Goal: Information Seeking & Learning: Learn about a topic

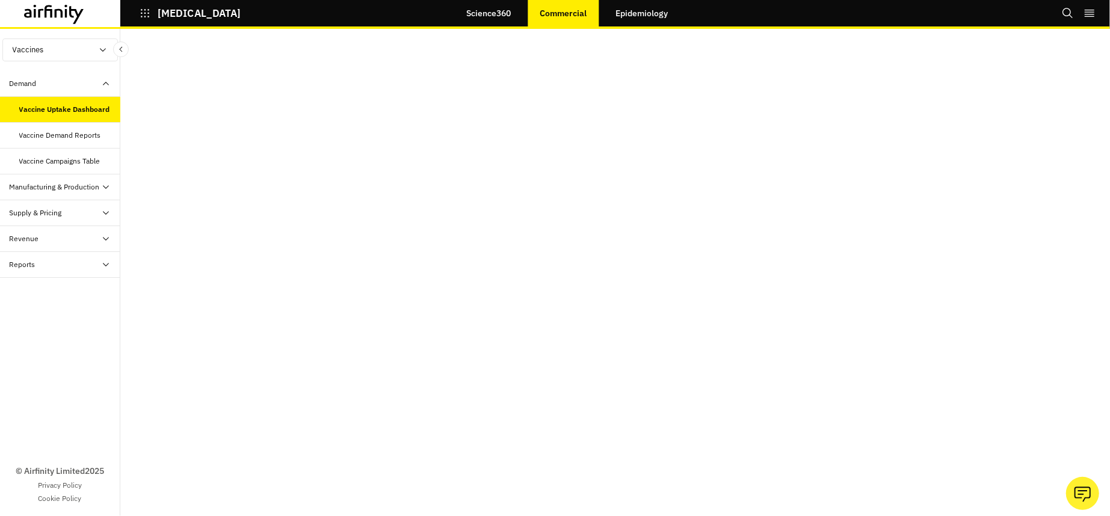
click at [632, 17] on link "Epidemiology" at bounding box center [642, 13] width 76 height 29
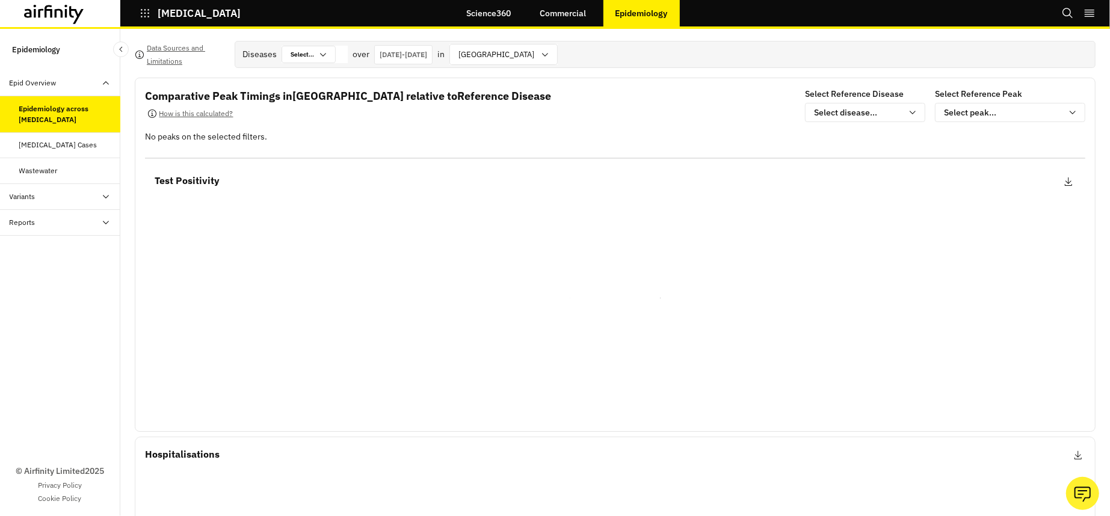
click at [451, 2] on div "Science360 Commercial Epidemiology" at bounding box center [555, 13] width 249 height 29
click at [516, 16] on link "Science360" at bounding box center [489, 13] width 69 height 29
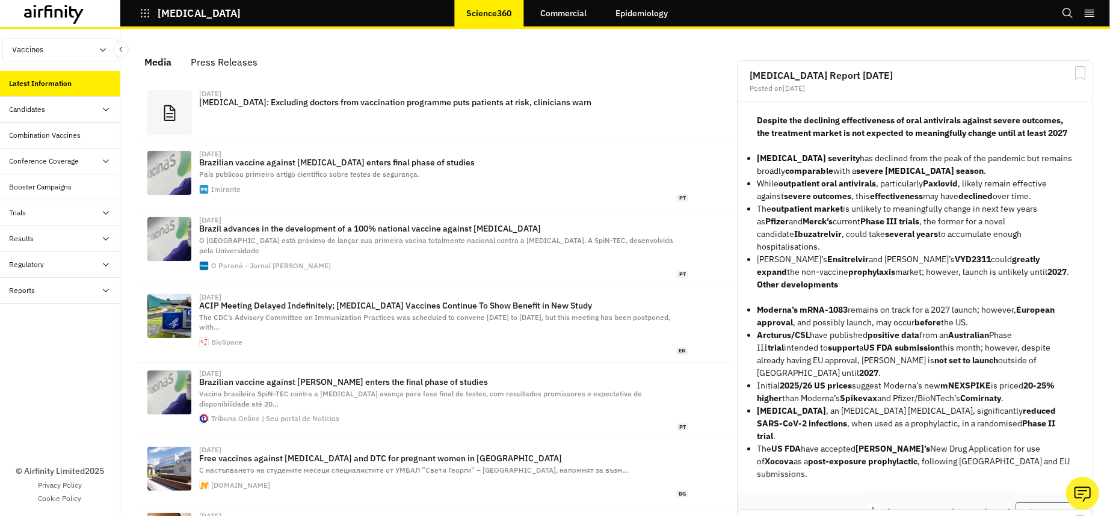
scroll to position [741, 349]
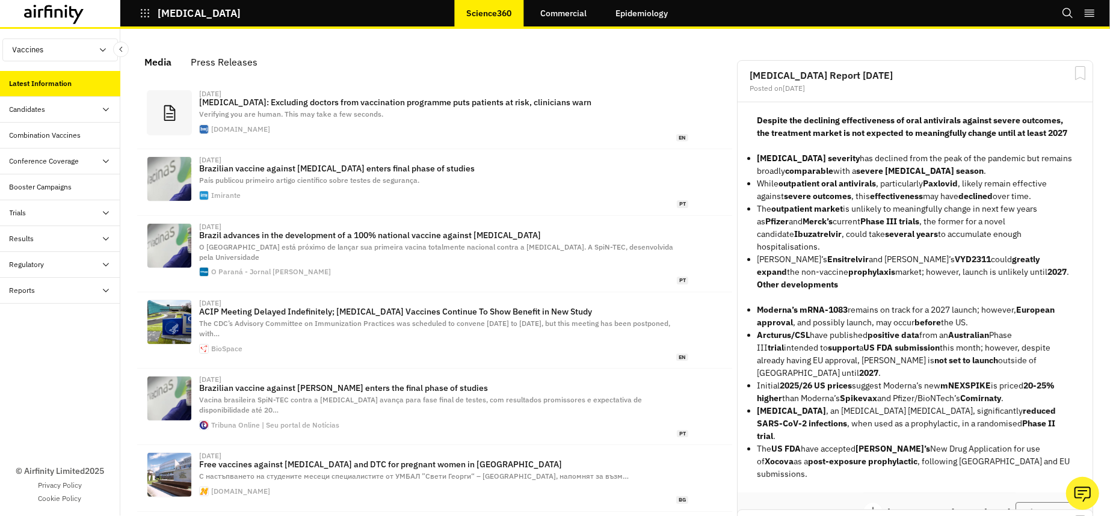
click at [78, 267] on div "Regulatory" at bounding box center [65, 264] width 111 height 11
click at [29, 400] on div "Reports" at bounding box center [23, 394] width 26 height 11
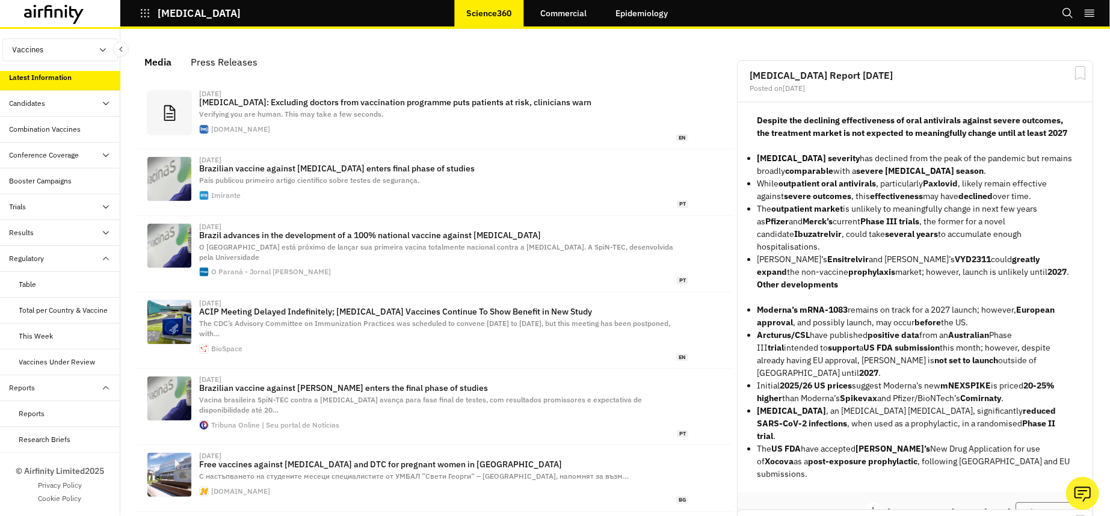
click at [69, 124] on div "Combination Vaccines" at bounding box center [46, 129] width 72 height 11
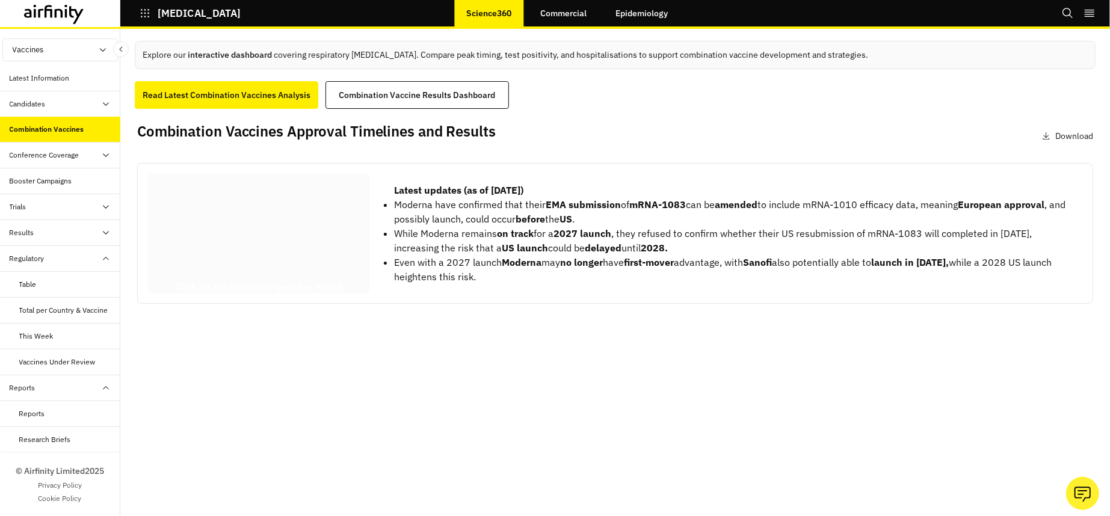
click at [255, 226] on div at bounding box center [258, 233] width 223 height 120
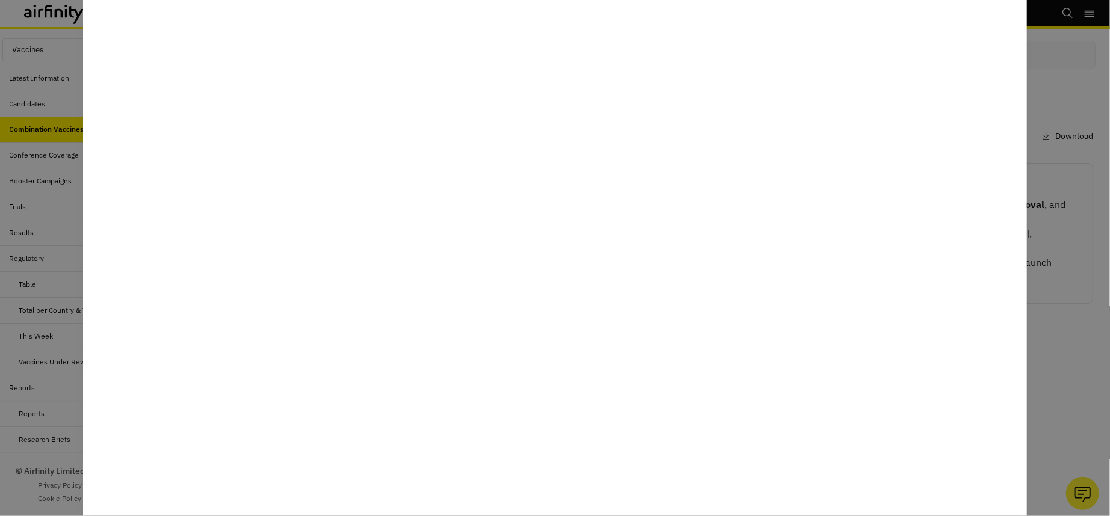
click at [7, 217] on div at bounding box center [555, 258] width 1110 height 516
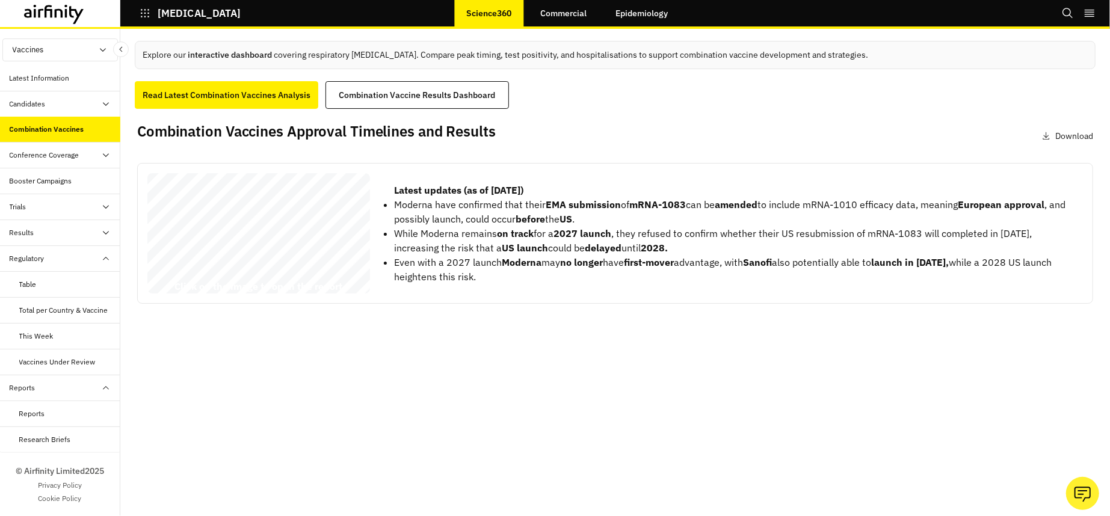
scroll to position [18, 0]
click at [587, 16] on link "Commercial" at bounding box center [563, 13] width 70 height 29
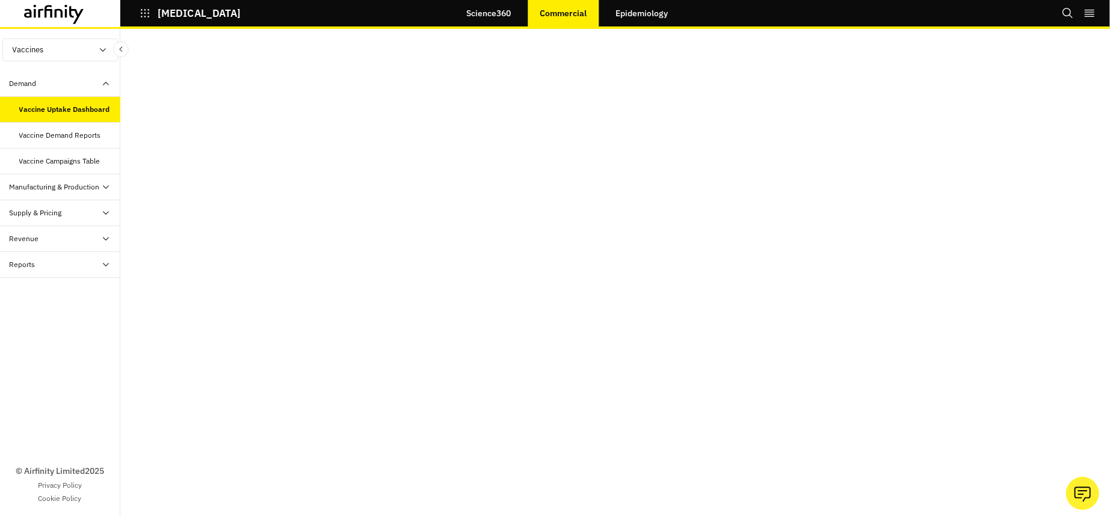
click at [634, 16] on link "Epidemiology" at bounding box center [642, 13] width 76 height 29
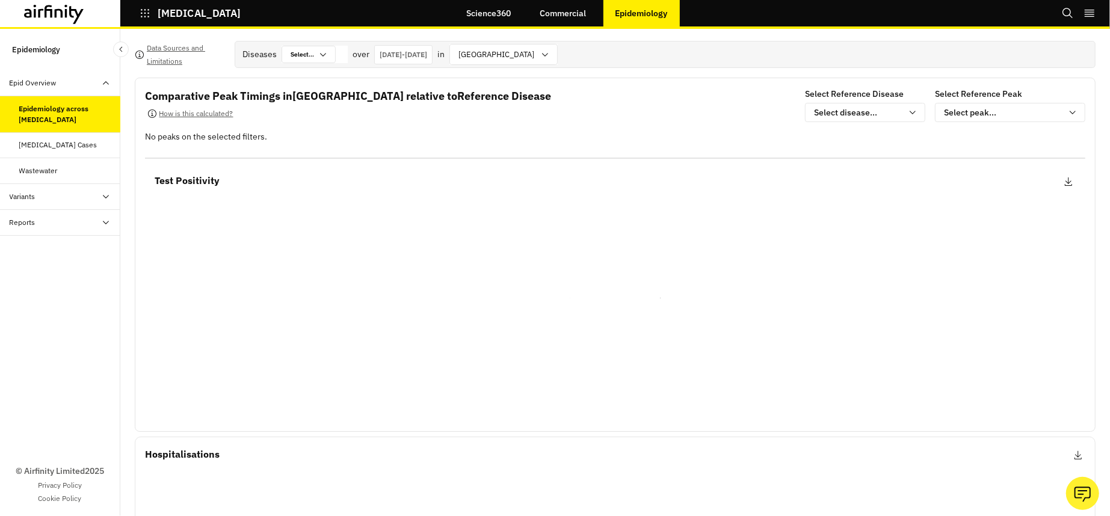
click at [49, 188] on div "Variants" at bounding box center [60, 197] width 120 height 26
click at [583, 16] on link "Commercial" at bounding box center [563, 13] width 70 height 29
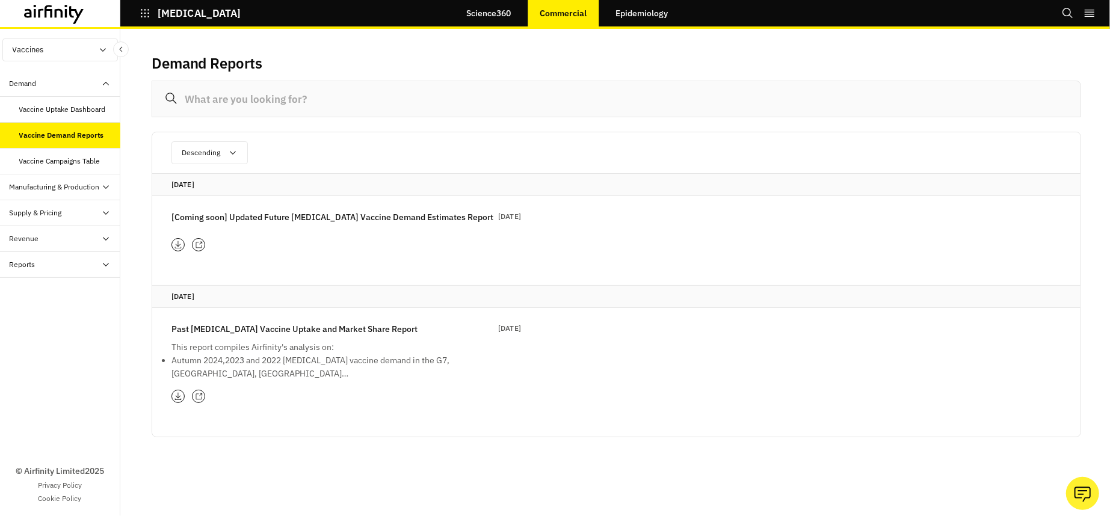
click at [202, 398] on icon at bounding box center [199, 397] width 8 height 8
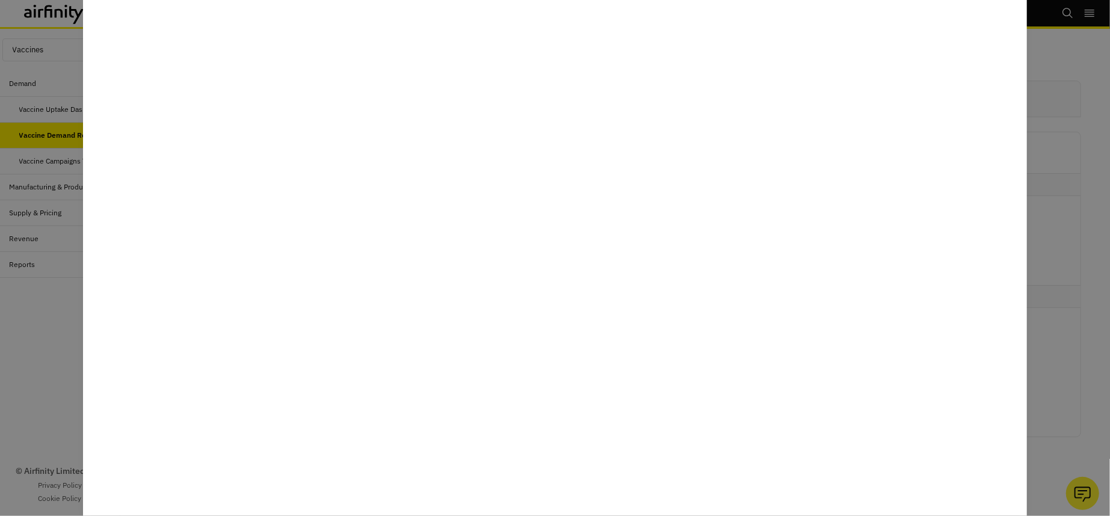
click at [48, 335] on div at bounding box center [555, 258] width 1110 height 516
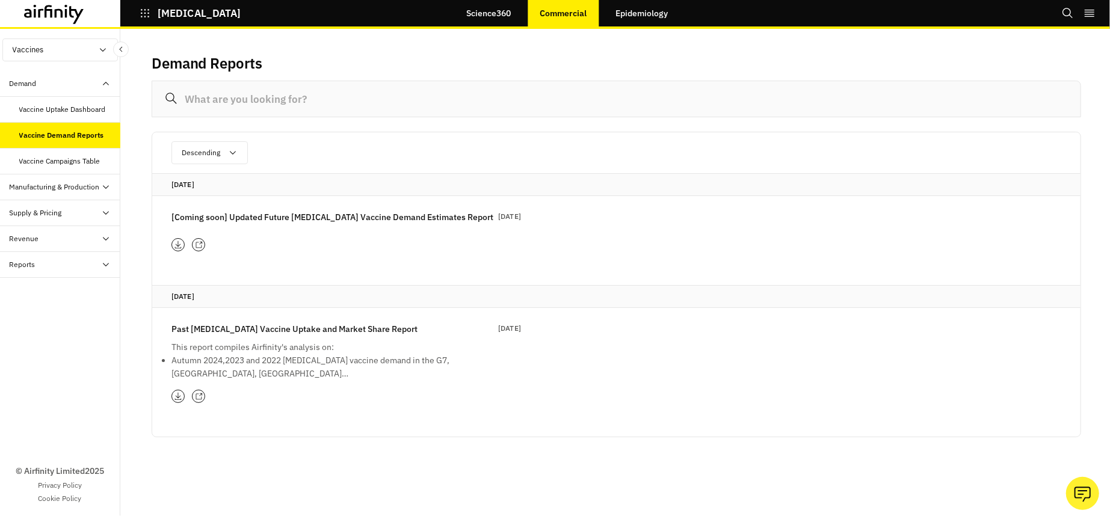
click at [52, 111] on div "Vaccine Uptake Dashboard" at bounding box center [62, 109] width 87 height 11
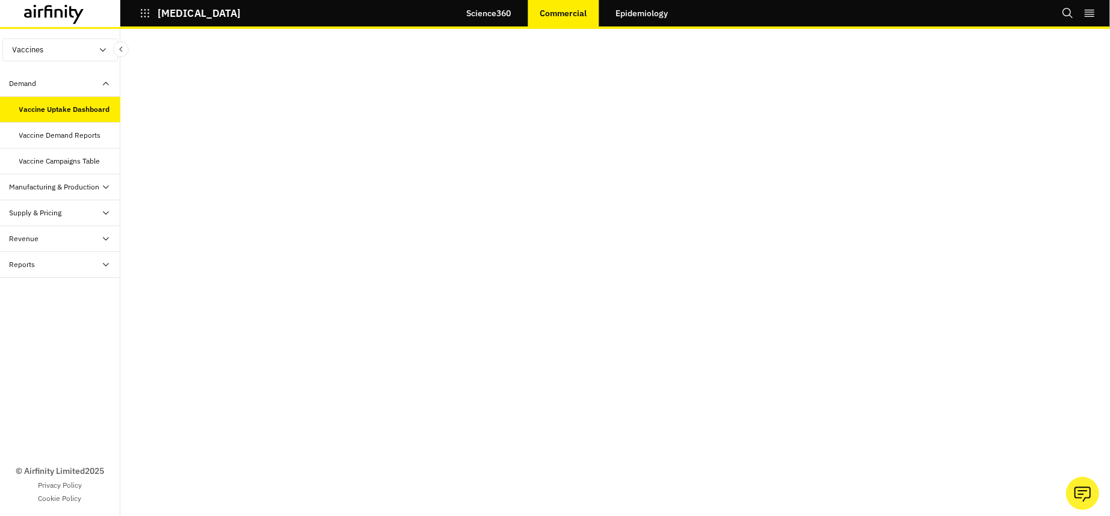
click at [58, 221] on div "Supply & Pricing" at bounding box center [60, 213] width 120 height 26
click at [492, 9] on link "Science360" at bounding box center [488, 13] width 69 height 29
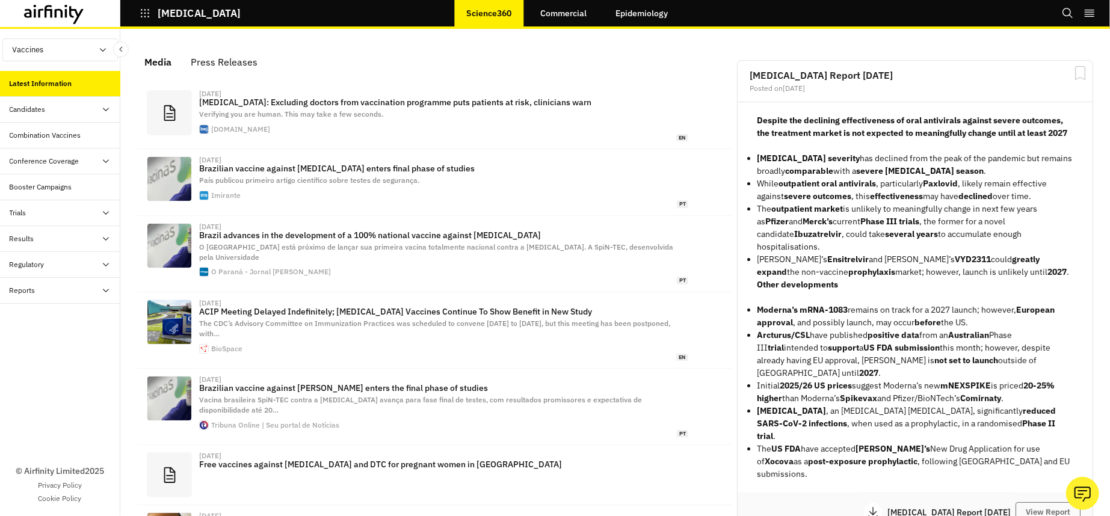
scroll to position [741, 349]
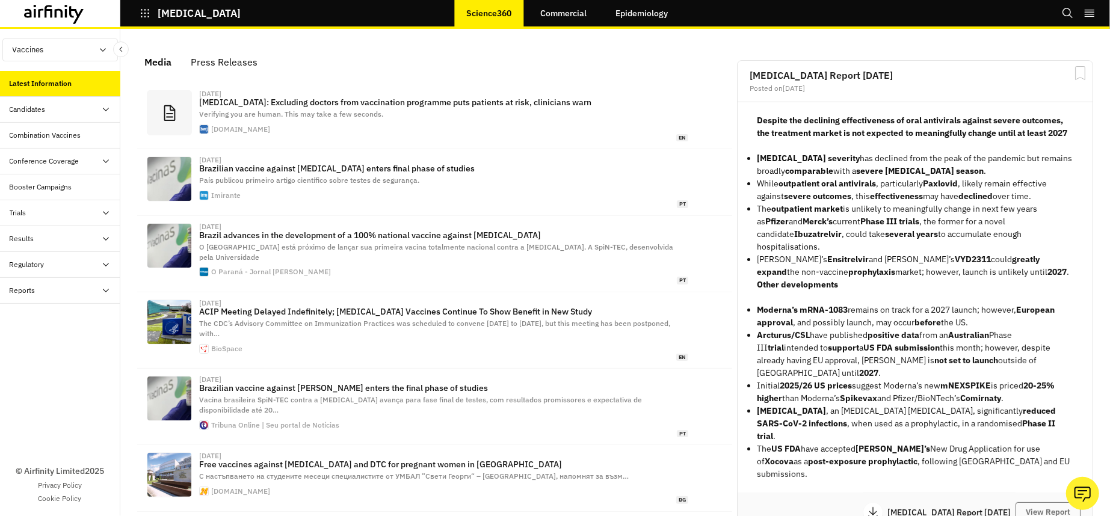
click at [39, 144] on div "Combination Vaccines" at bounding box center [60, 136] width 120 height 26
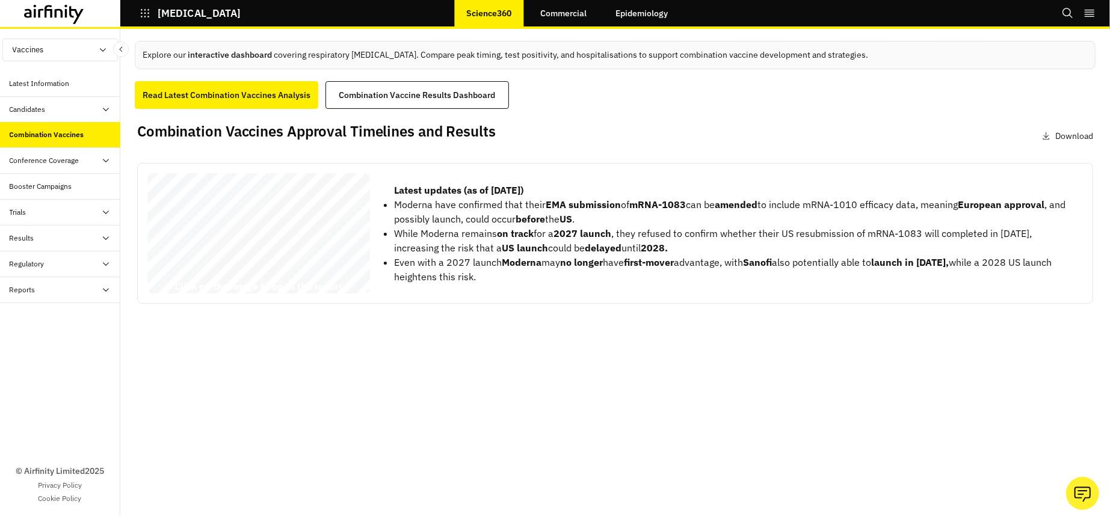
click at [525, 223] on li "Moderna have confirmed that their EMA submission of mRNA-1083 can be amended to…" at bounding box center [733, 211] width 679 height 29
click at [705, 274] on li "Even with a 2027 launch Moderna may no longer have first-mover advantage, with …" at bounding box center [733, 269] width 679 height 29
click at [665, 379] on div "Explore our interactive dashboard covering respiratory [MEDICAL_DATA]. Compare …" at bounding box center [615, 272] width 990 height 487
click at [639, 456] on div "Explore our interactive dashboard covering respiratory [MEDICAL_DATA]. Compare …" at bounding box center [615, 272] width 990 height 487
click at [681, 337] on div "Explore our interactive dashboard covering respiratory [MEDICAL_DATA]. Compare …" at bounding box center [615, 272] width 990 height 487
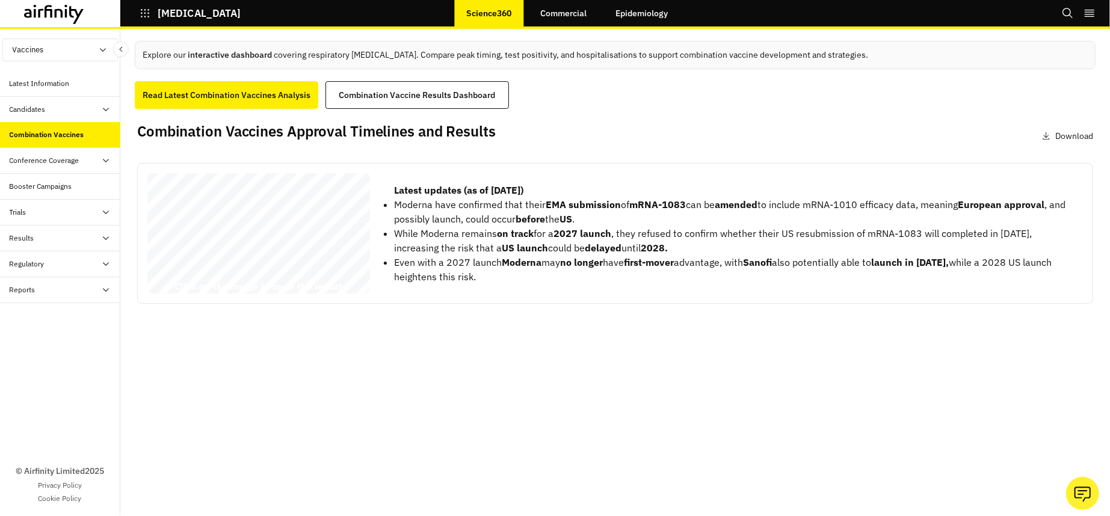
click at [531, 283] on li "Even with a 2027 launch Moderna may no longer have first-mover advantage, with …" at bounding box center [733, 269] width 679 height 29
